Goal: Task Accomplishment & Management: Use online tool/utility

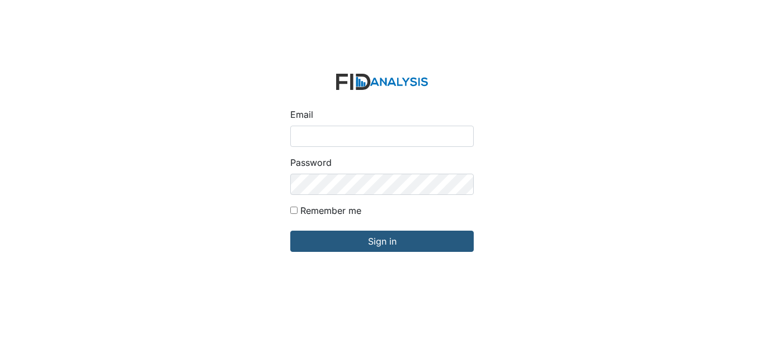
click at [357, 138] on input "Email" at bounding box center [381, 136] width 183 height 21
type input "[EMAIL_ADDRESS][DOMAIN_NAME]"
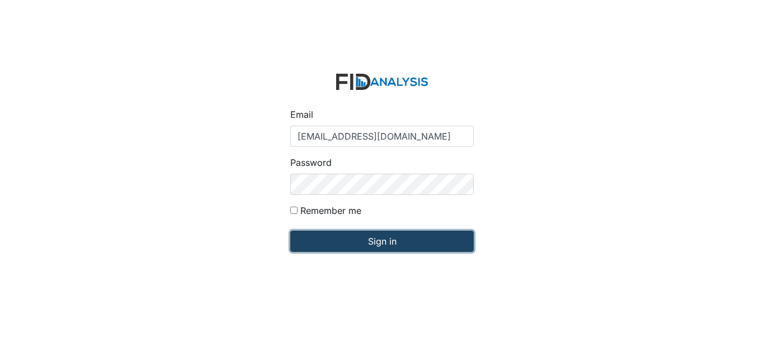
click at [368, 239] on input "Sign in" at bounding box center [381, 241] width 183 height 21
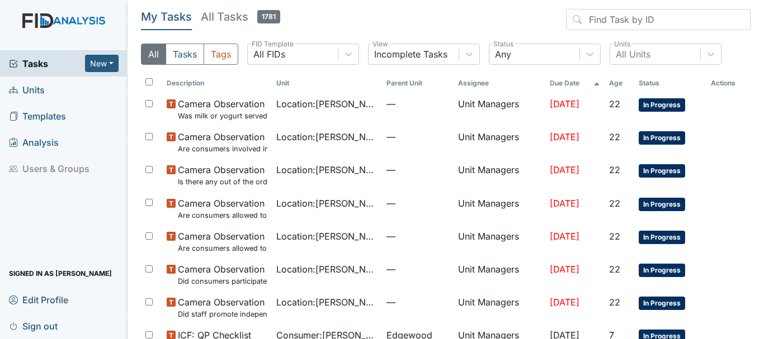
click at [26, 90] on span "Units" at bounding box center [27, 89] width 36 height 17
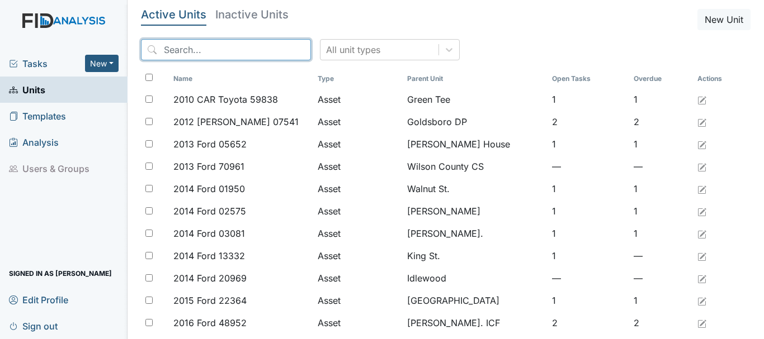
click at [205, 49] on input "search" at bounding box center [226, 49] width 170 height 21
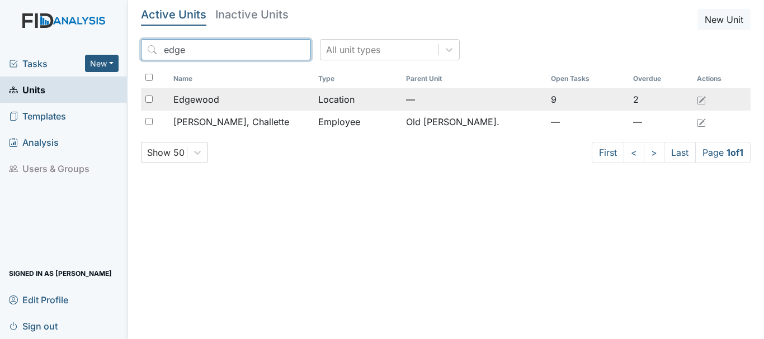
type input "edge"
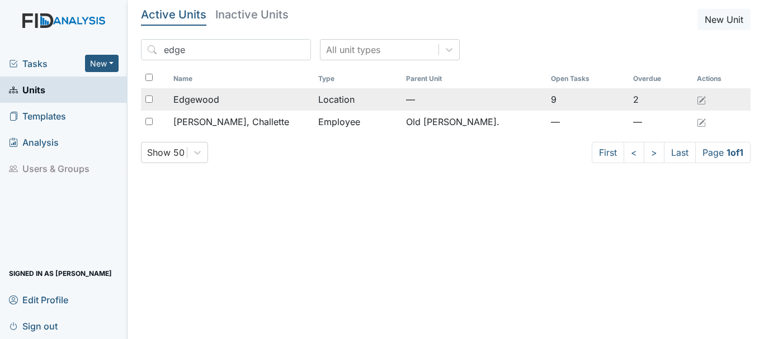
click at [156, 98] on div at bounding box center [155, 99] width 28 height 22
checkbox input "true"
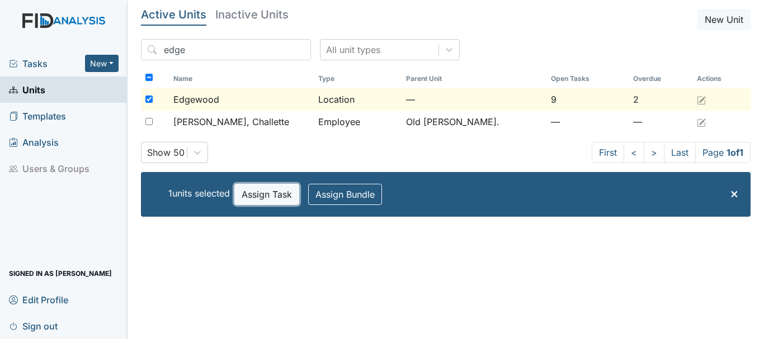
click at [259, 193] on button "Assign Task" at bounding box center [266, 194] width 65 height 21
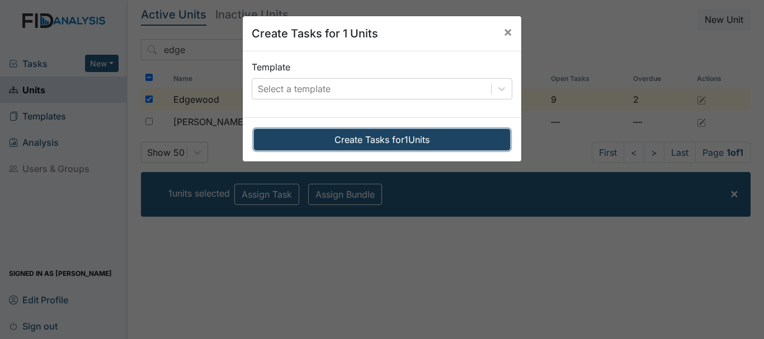
click at [377, 136] on button "Create Tasks for 1 Units" at bounding box center [382, 139] width 256 height 21
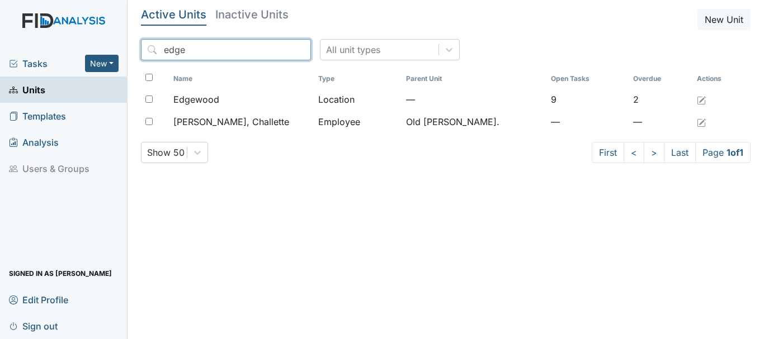
click at [198, 53] on input "edge" at bounding box center [226, 49] width 170 height 21
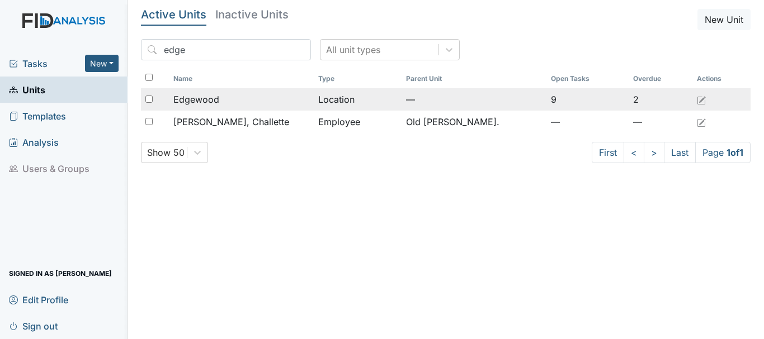
click at [150, 99] on input "checkbox" at bounding box center [148, 99] width 7 height 7
checkbox input "true"
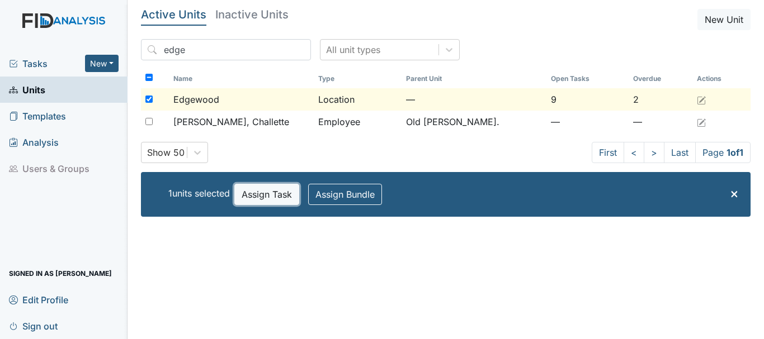
click at [268, 196] on button "Assign Task" at bounding box center [266, 194] width 65 height 21
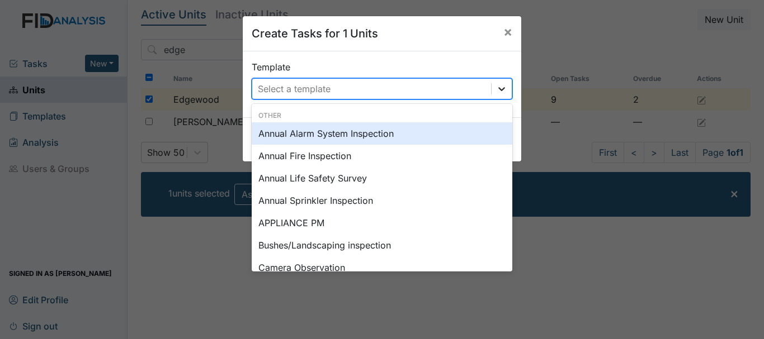
click at [498, 89] on icon at bounding box center [501, 89] width 7 height 4
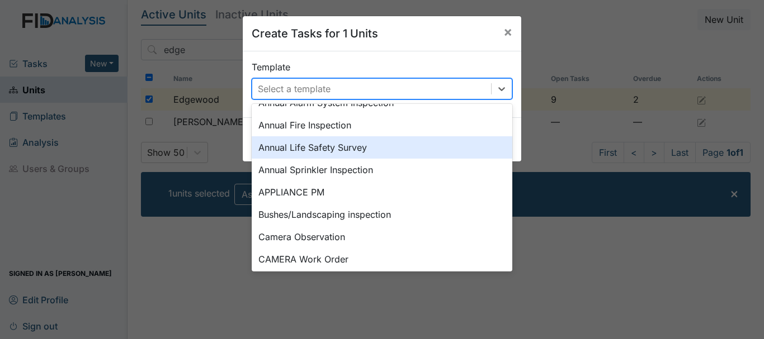
scroll to position [56, 0]
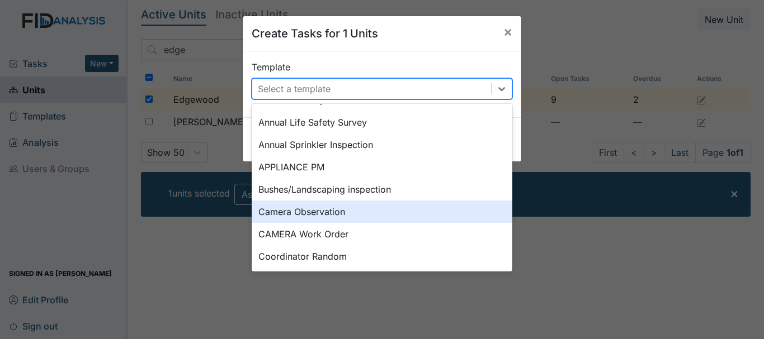
click at [283, 210] on div "Camera Observation" at bounding box center [382, 212] width 260 height 22
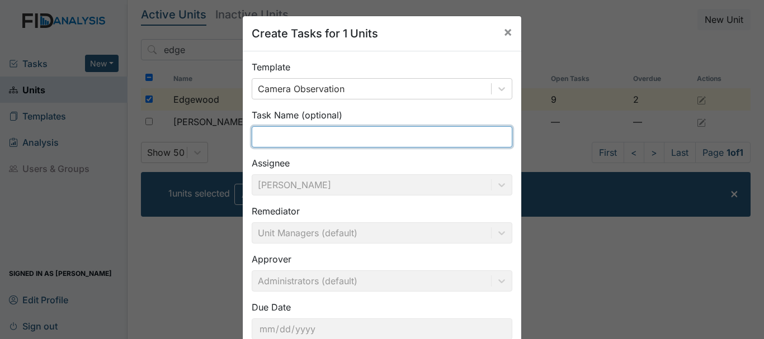
click at [310, 131] on input "text" at bounding box center [382, 136] width 260 height 21
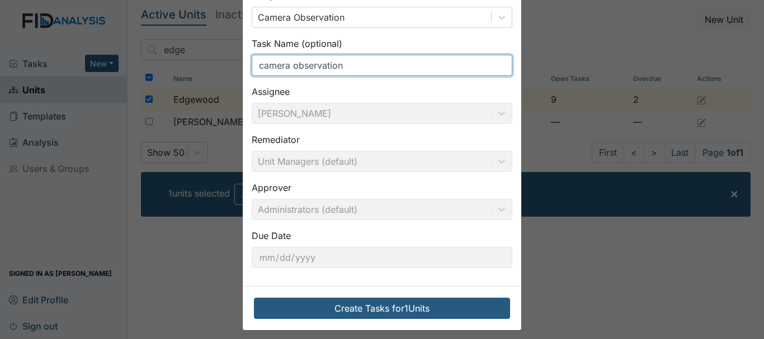
scroll to position [79, 0]
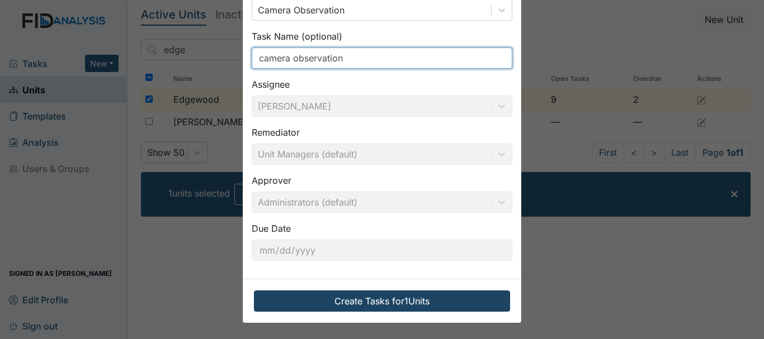
type input "camera observation"
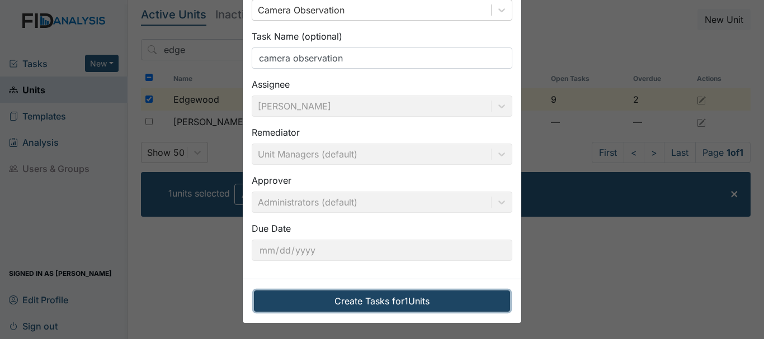
click at [367, 297] on button "Create Tasks for 1 Units" at bounding box center [382, 301] width 256 height 21
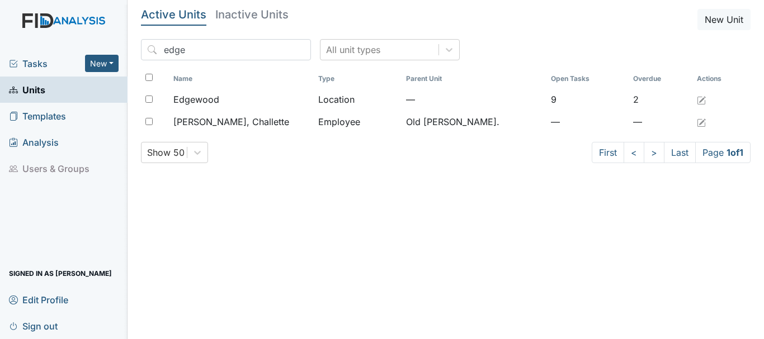
click at [25, 62] on span "Tasks" at bounding box center [47, 63] width 76 height 13
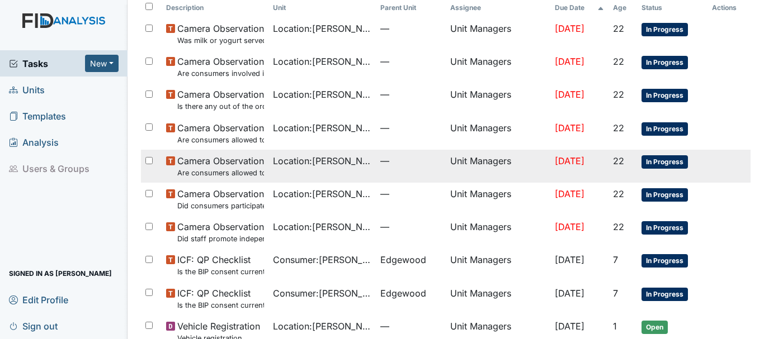
scroll to position [198, 0]
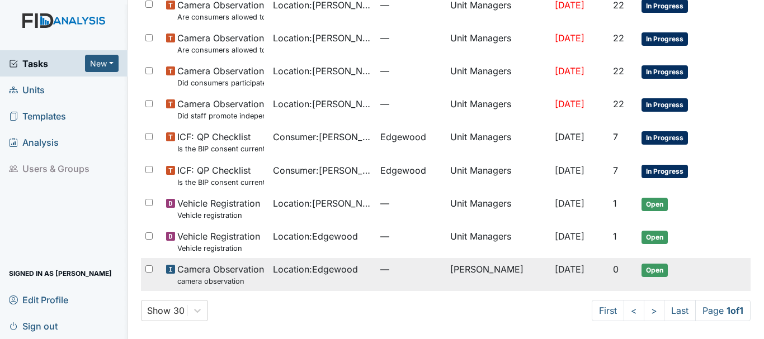
click at [303, 265] on span "Location : [GEOGRAPHIC_DATA]" at bounding box center [315, 269] width 85 height 13
